Goal: Transaction & Acquisition: Purchase product/service

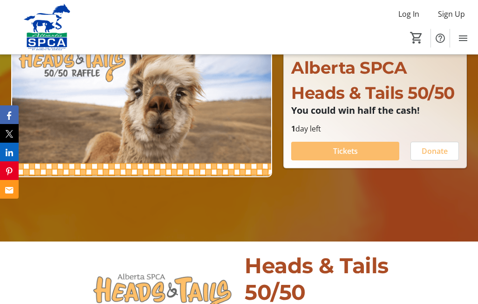
scroll to position [112, 0]
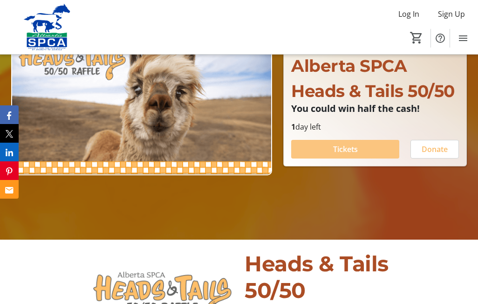
click at [346, 146] on span "Tickets" at bounding box center [345, 149] width 25 height 11
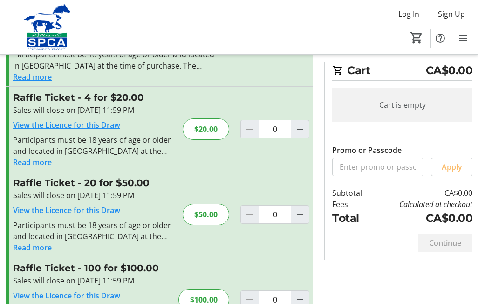
scroll to position [79, 0]
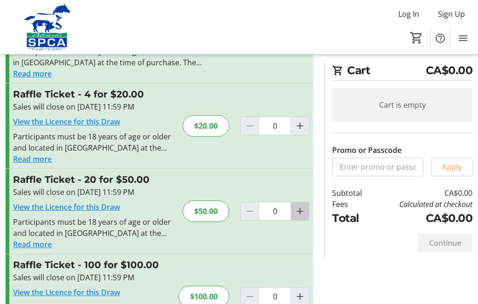
click at [301, 212] on mat-icon "Increment by one" at bounding box center [300, 211] width 11 height 11
type input "1"
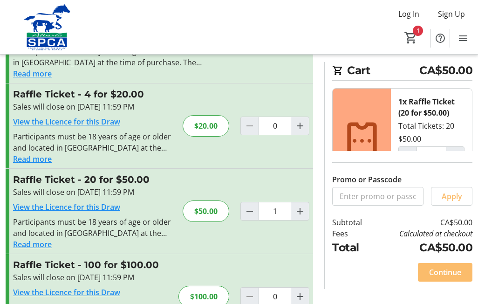
click at [373, 236] on td "Calculated at checkout" at bounding box center [423, 233] width 100 height 11
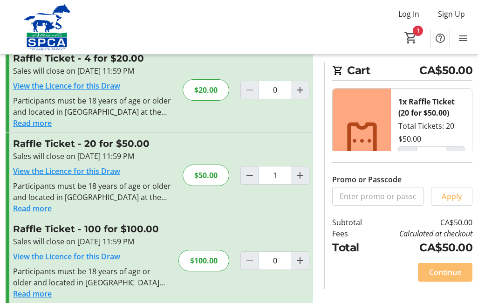
scroll to position [125, 0]
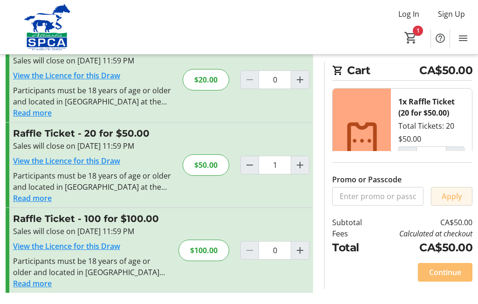
click at [448, 195] on span "Apply" at bounding box center [452, 196] width 21 height 11
click at [443, 270] on span "Continue" at bounding box center [446, 272] width 32 height 11
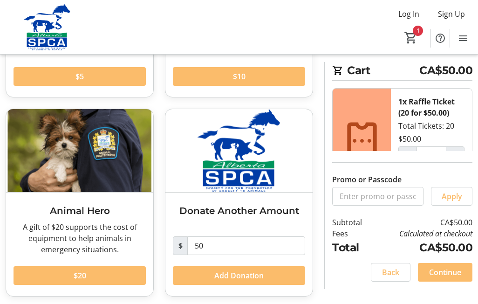
scroll to position [198, 0]
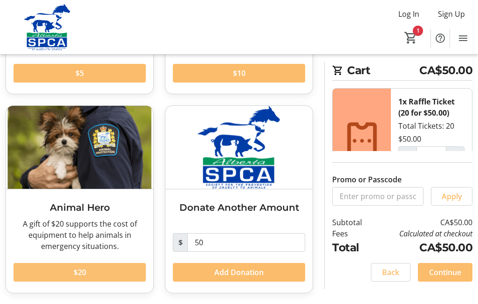
click at [86, 273] on span "$20" at bounding box center [80, 272] width 13 height 11
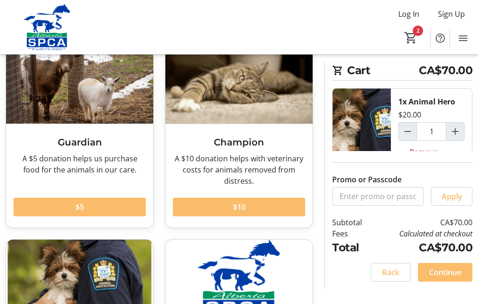
scroll to position [0, 0]
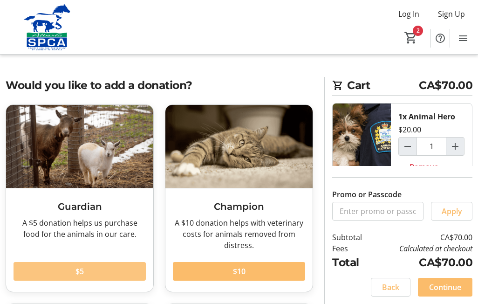
click at [82, 268] on span "$5" at bounding box center [80, 271] width 8 height 11
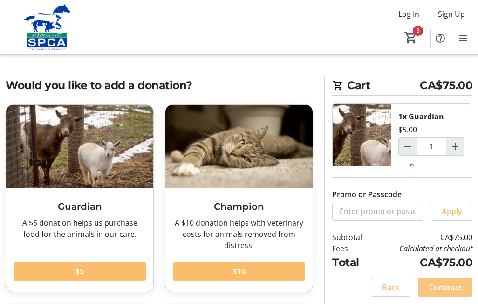
click at [447, 288] on span "Continue" at bounding box center [446, 287] width 32 height 11
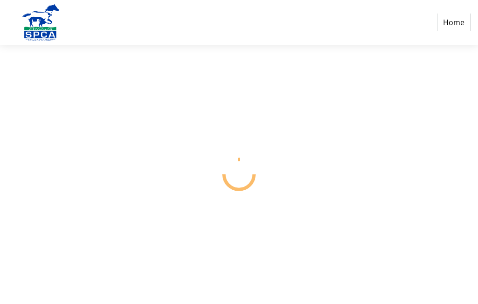
select select "CA"
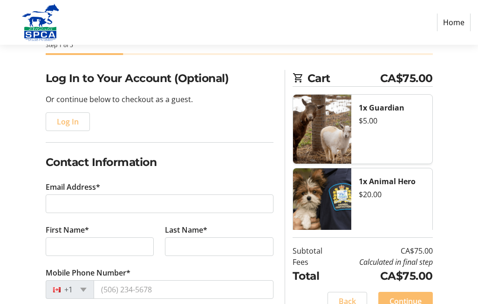
scroll to position [42, 0]
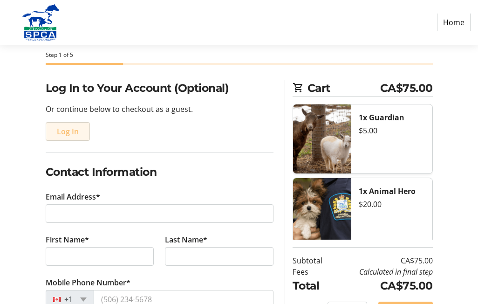
click at [76, 131] on span "Log In" at bounding box center [68, 131] width 22 height 11
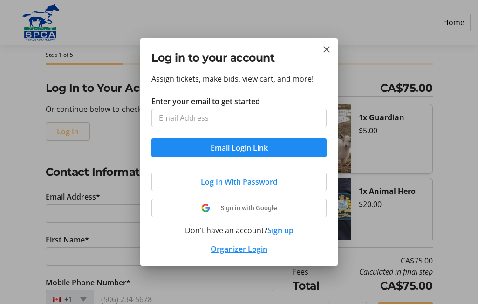
scroll to position [0, 0]
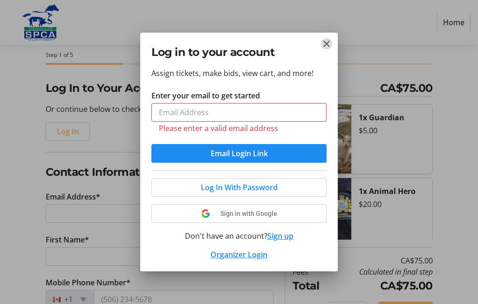
click at [326, 45] on mat-icon "Close" at bounding box center [326, 43] width 11 height 11
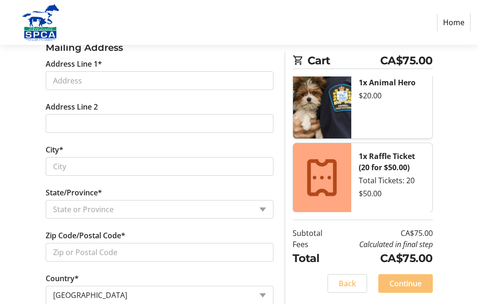
scroll to position [352, 0]
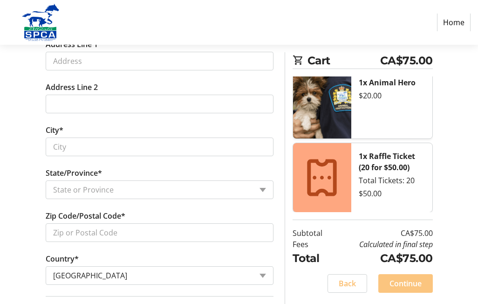
click at [413, 280] on span "Continue" at bounding box center [406, 283] width 32 height 11
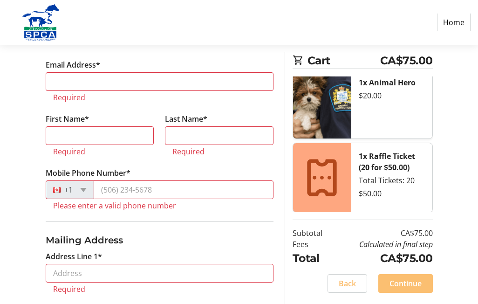
scroll to position [173, 0]
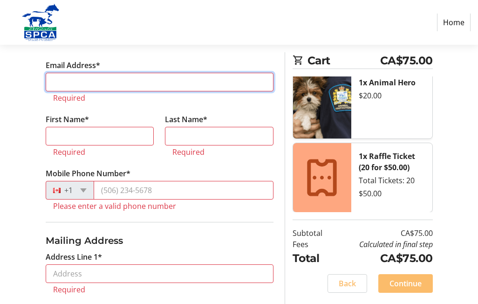
click at [259, 80] on input "Email Address*" at bounding box center [160, 82] width 228 height 19
type input "[EMAIL_ADDRESS][DOMAIN_NAME]"
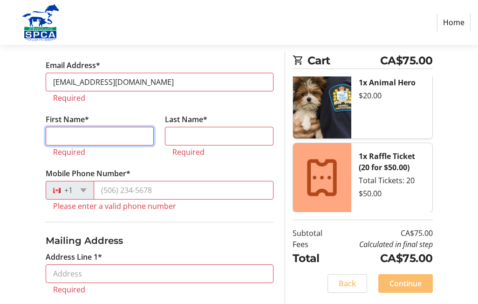
type input "[PERSON_NAME]"
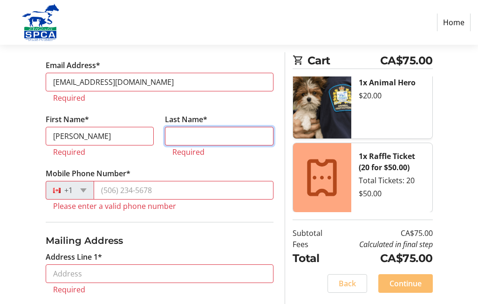
type input "[PERSON_NAME]"
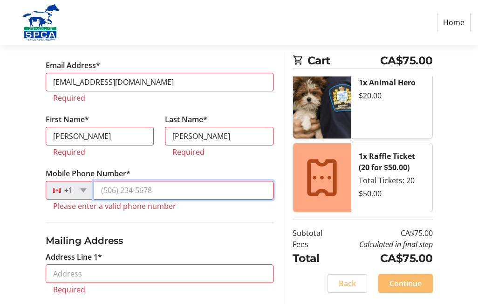
type input "[PHONE_NUMBER]"
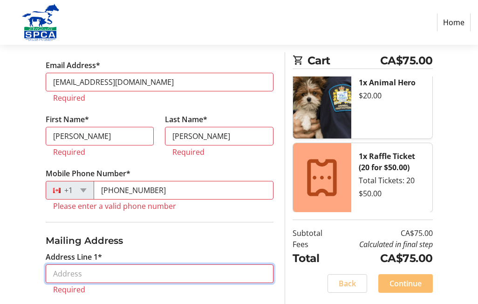
type input "124 WHISPERING [PERSON_NAME] TERR"
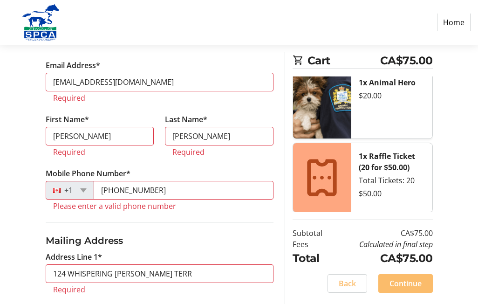
type input "[GEOGRAPHIC_DATA]"
select select "AB"
type input "T3Z3C8"
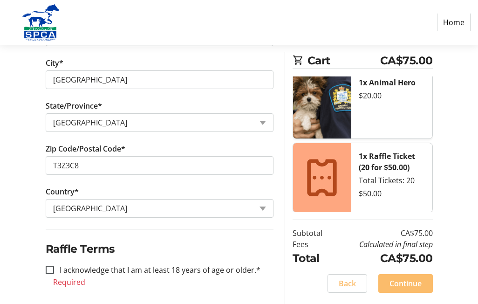
scroll to position [424, 0]
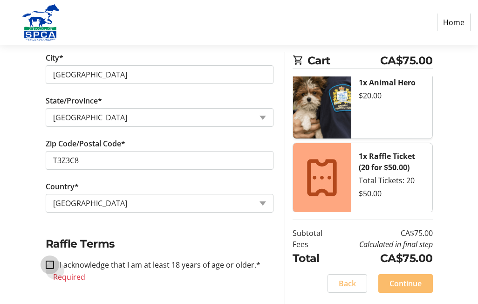
click at [50, 263] on input "I acknowledge that I am at least 18 years of age or older.*" at bounding box center [50, 265] width 8 height 8
checkbox input "true"
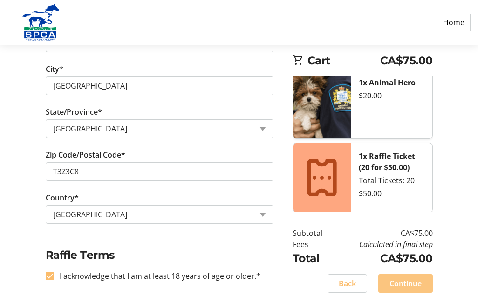
click at [416, 285] on span "Continue" at bounding box center [406, 283] width 32 height 11
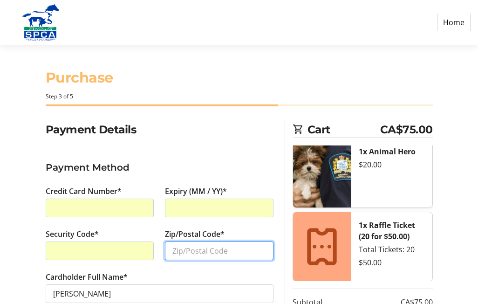
click at [183, 253] on input "Zip/Postal Code*" at bounding box center [219, 251] width 109 height 19
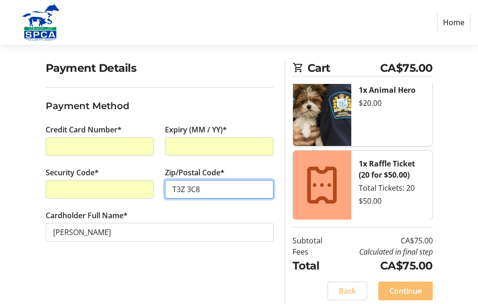
scroll to position [69, 0]
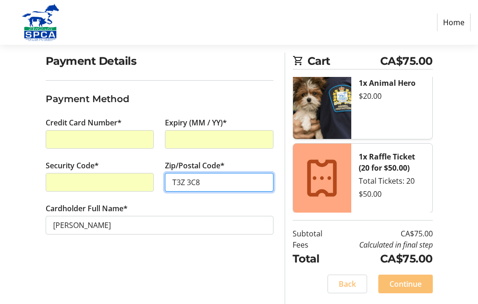
type input "T3Z 3C8"
click at [399, 282] on span "Continue" at bounding box center [406, 283] width 32 height 11
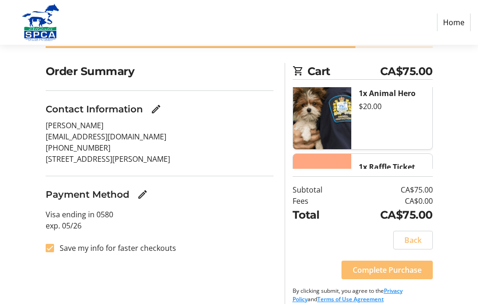
scroll to position [69, 0]
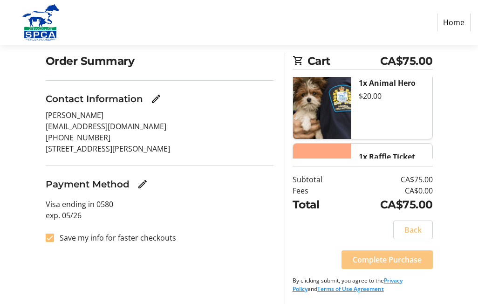
click at [388, 260] on span "Complete Purchase" at bounding box center [387, 259] width 69 height 11
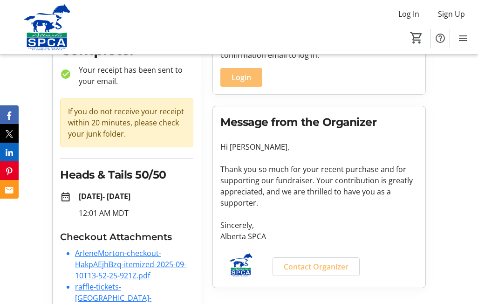
scroll to position [76, 0]
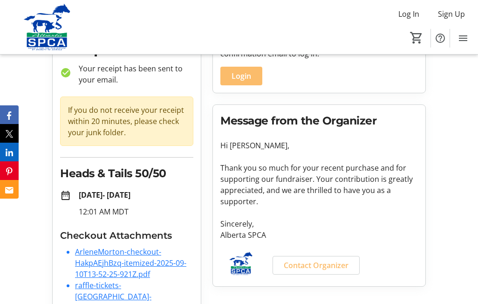
click at [388, 260] on div "Contact Organizer" at bounding box center [345, 265] width 157 height 19
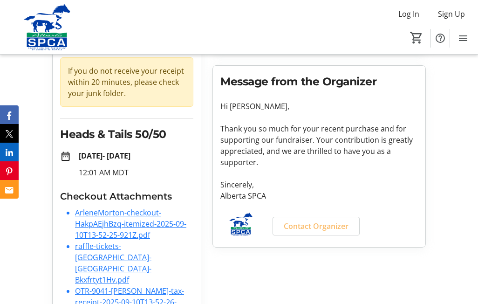
scroll to position [130, 0]
